Goal: Navigation & Orientation: Find specific page/section

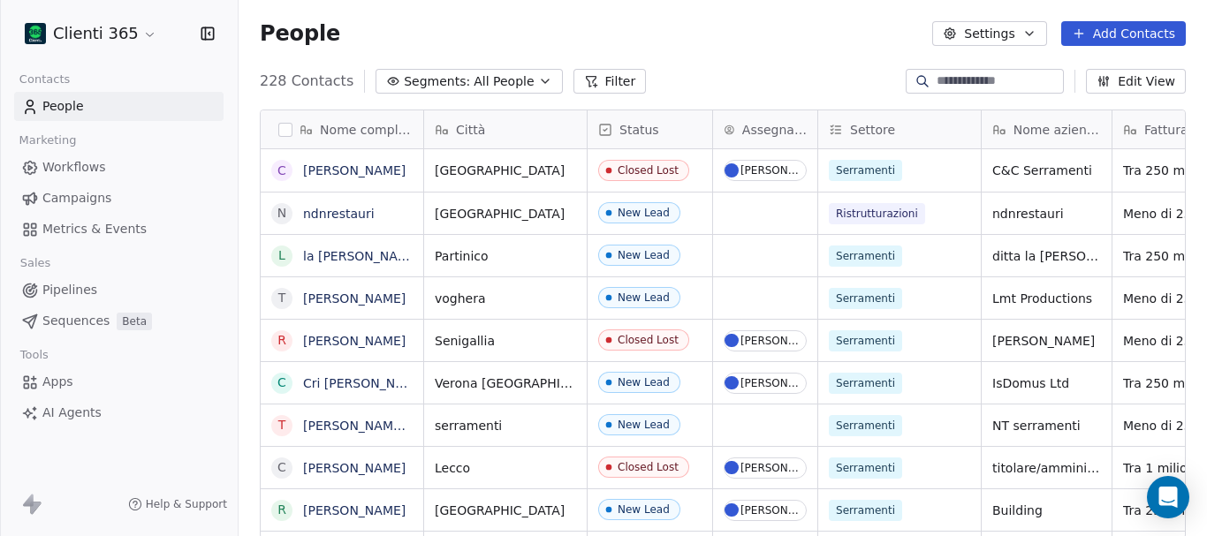
scroll to position [14, 14]
click at [141, 42] on html "Clienti 365 Contacts People Marketing Workflows Campaigns Metrics & Events Sale…" at bounding box center [603, 268] width 1207 height 536
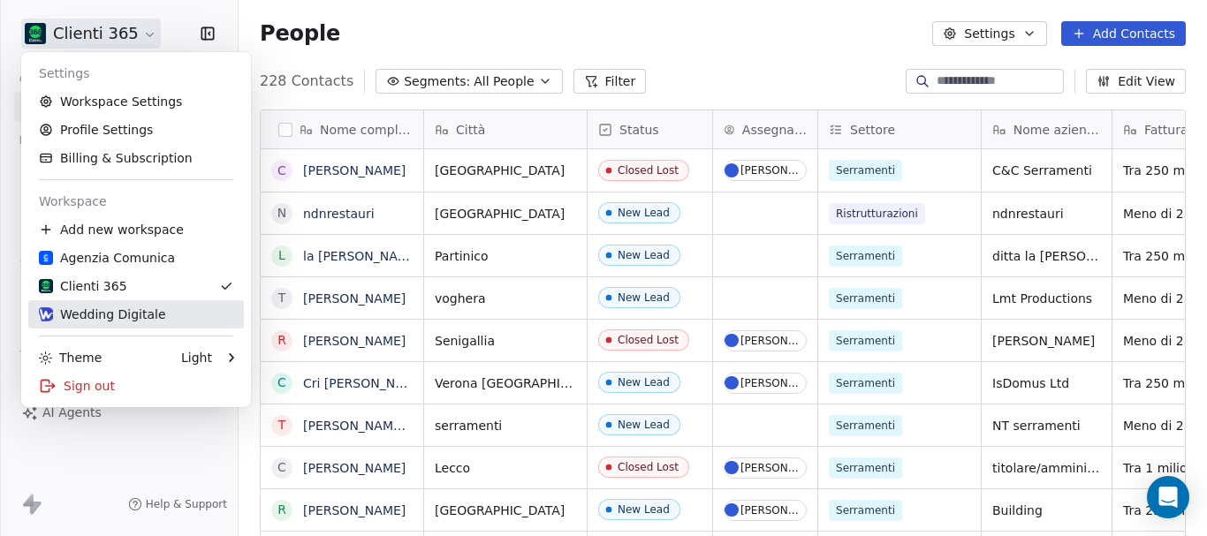
click at [87, 307] on div "Wedding Digitale" at bounding box center [102, 315] width 127 height 18
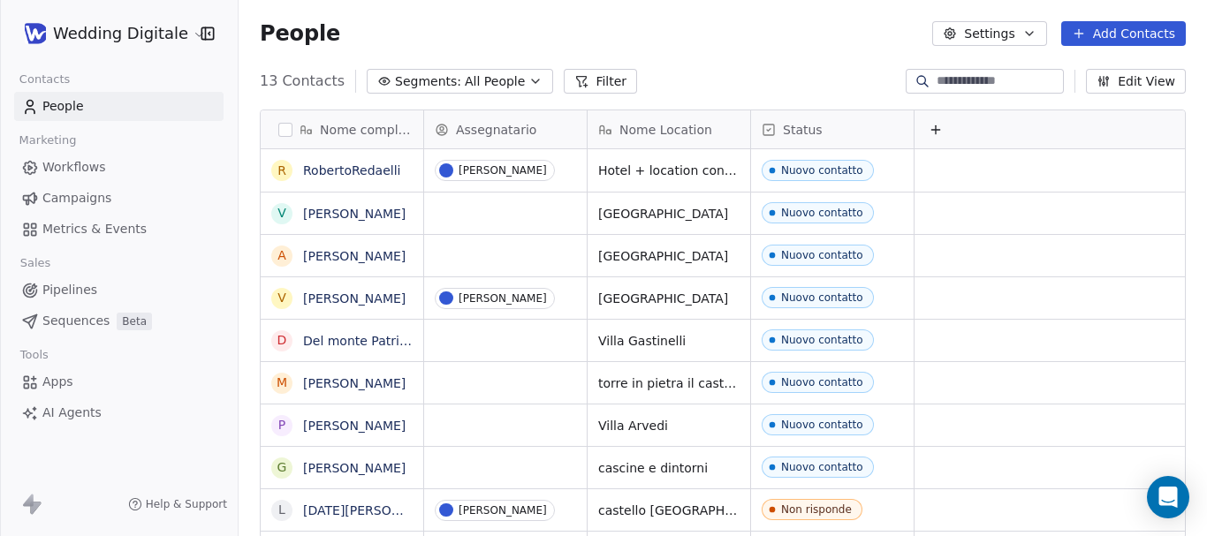
scroll to position [458, 955]
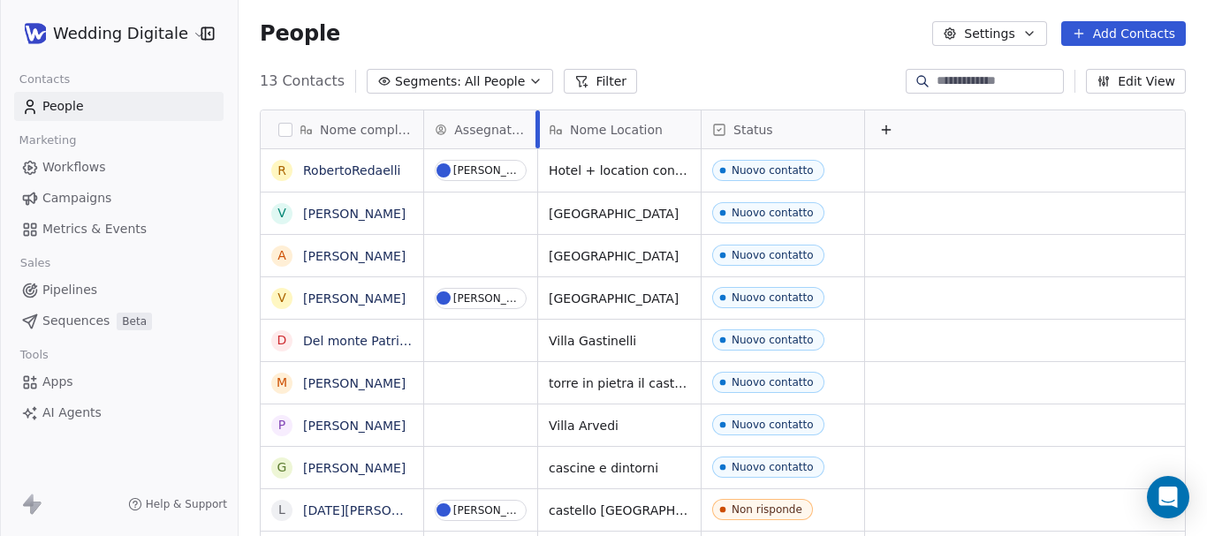
drag, startPoint x: 587, startPoint y: 120, endPoint x: 537, endPoint y: 119, distance: 49.5
click at [537, 119] on div at bounding box center [537, 129] width 4 height 38
